Goal: Information Seeking & Learning: Learn about a topic

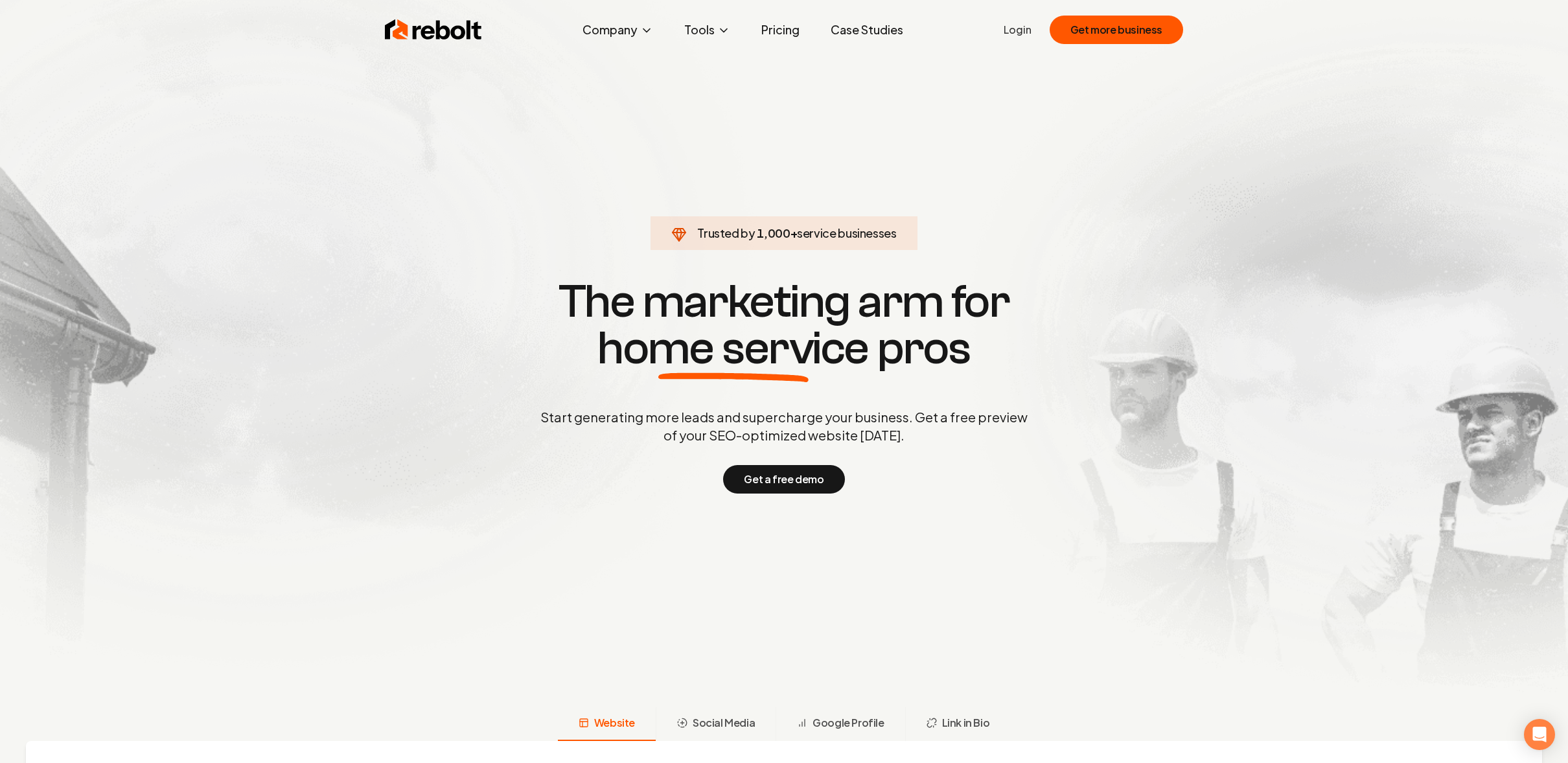
click at [791, 27] on link "Pricing" at bounding box center [780, 29] width 59 height 26
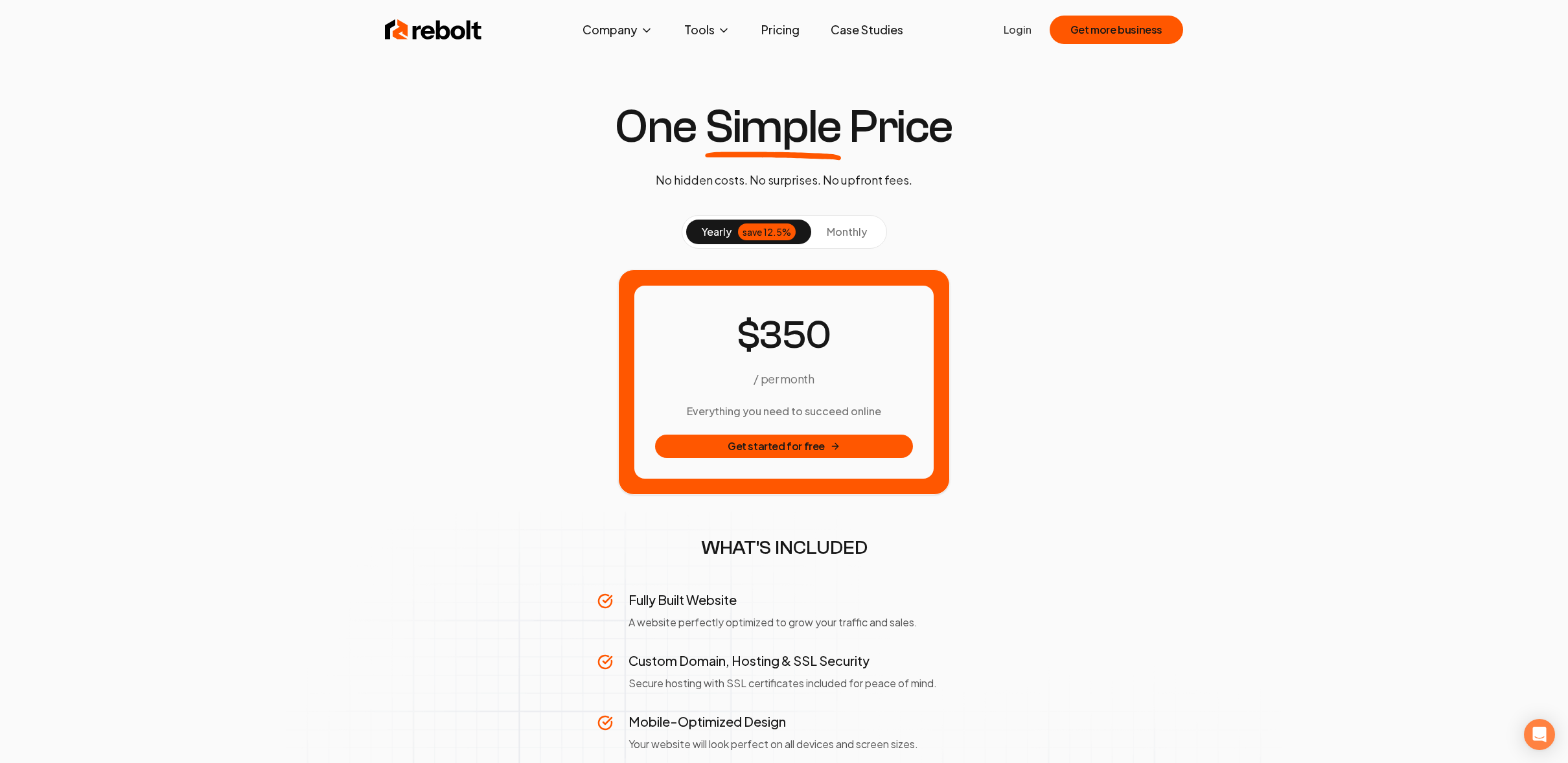
click at [435, 37] on img at bounding box center [433, 29] width 97 height 26
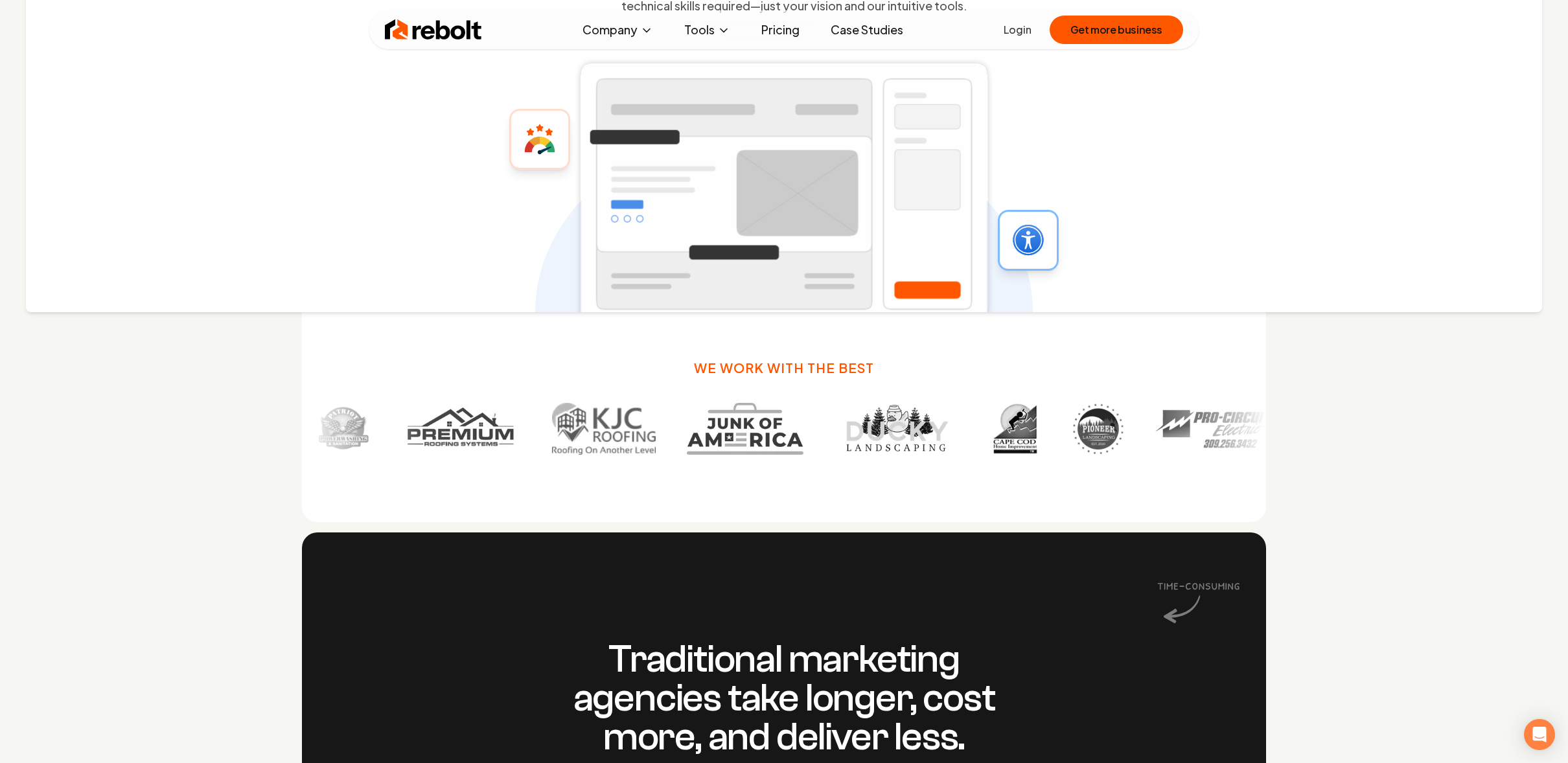
scroll to position [879, 0]
